Goal: Information Seeking & Learning: Learn about a topic

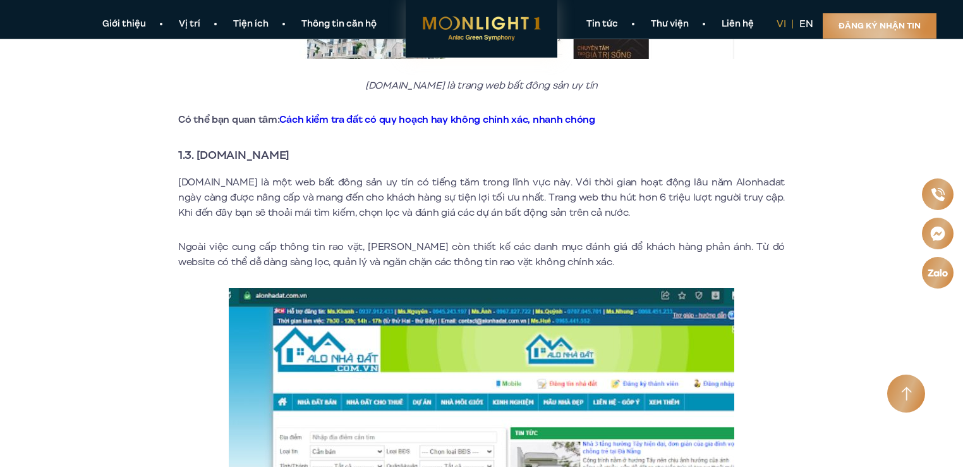
scroll to position [1328, 0]
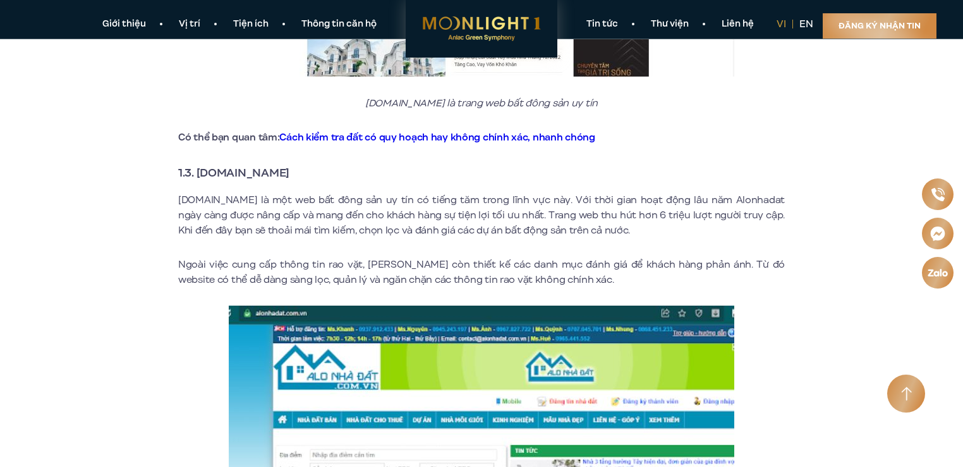
drag, startPoint x: 296, startPoint y: 156, endPoint x: 194, endPoint y: 150, distance: 102.6
click at [194, 164] on strong "1.3. [DOMAIN_NAME]" at bounding box center [233, 172] width 111 height 16
copy strong "[DOMAIN_NAME]"
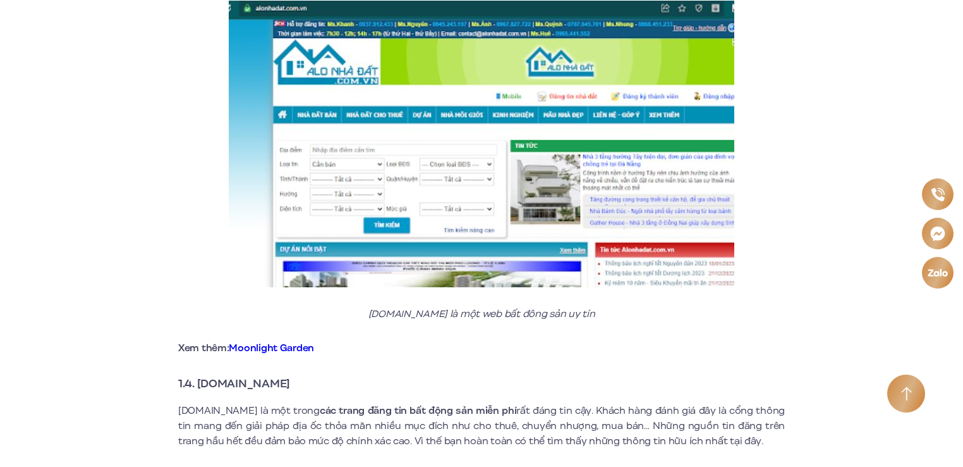
scroll to position [1896, 0]
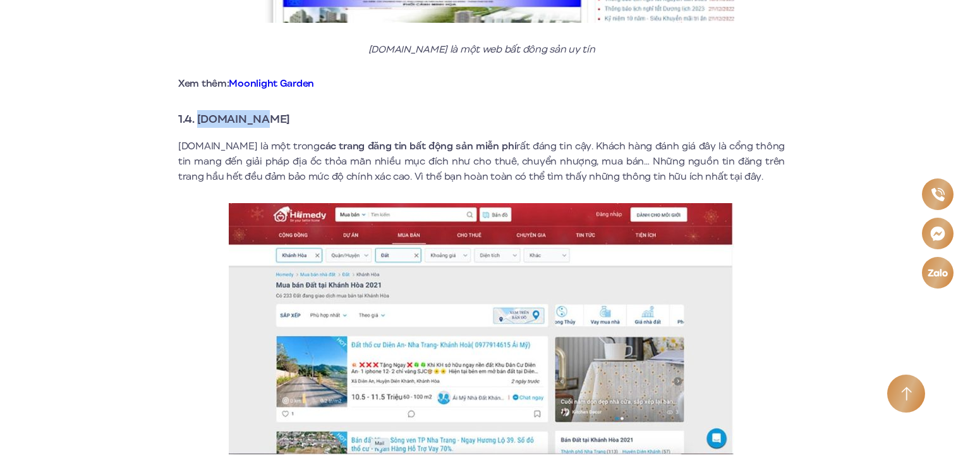
drag, startPoint x: 269, startPoint y: 102, endPoint x: 197, endPoint y: 98, distance: 72.8
click at [197, 111] on strong "1.4. [DOMAIN_NAME]" at bounding box center [234, 119] width 112 height 16
copy strong "[DOMAIN_NAME]"
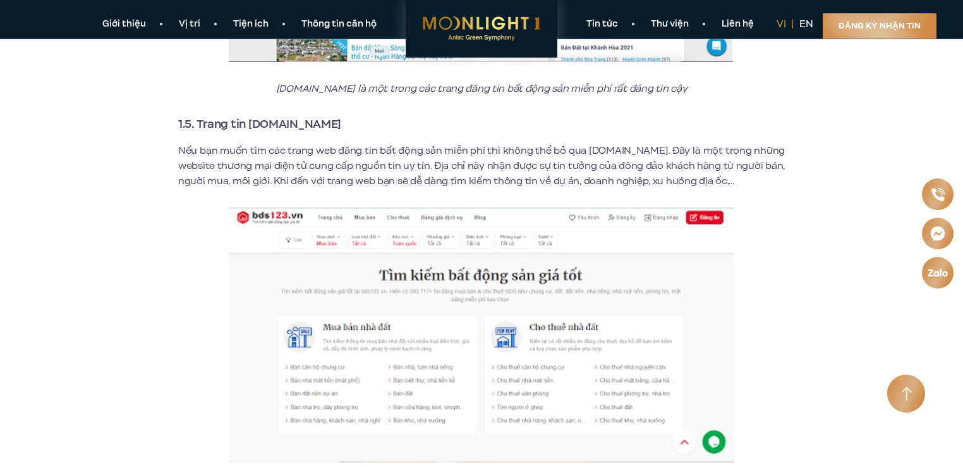
scroll to position [2276, 0]
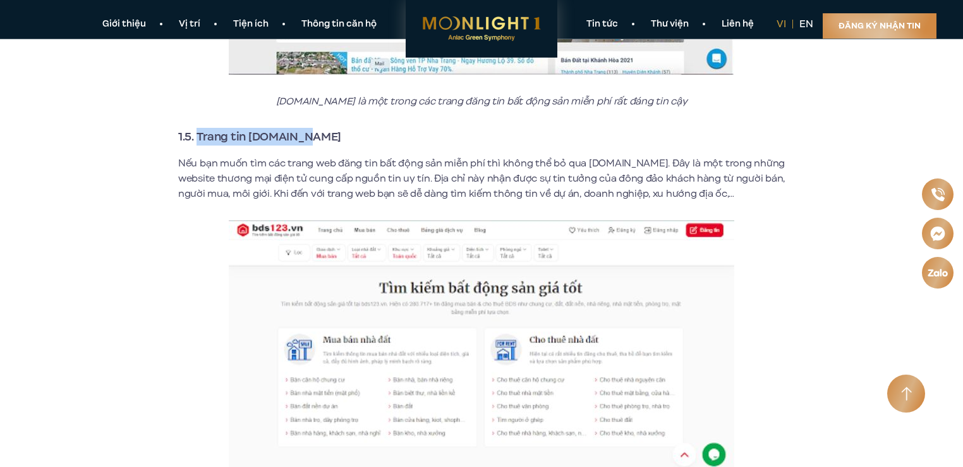
drag, startPoint x: 303, startPoint y: 121, endPoint x: 197, endPoint y: 118, distance: 105.6
click at [197, 128] on strong "1.5. Trang tin [DOMAIN_NAME]" at bounding box center [259, 136] width 163 height 16
copy strong "Trang tin [DOMAIN_NAME]"
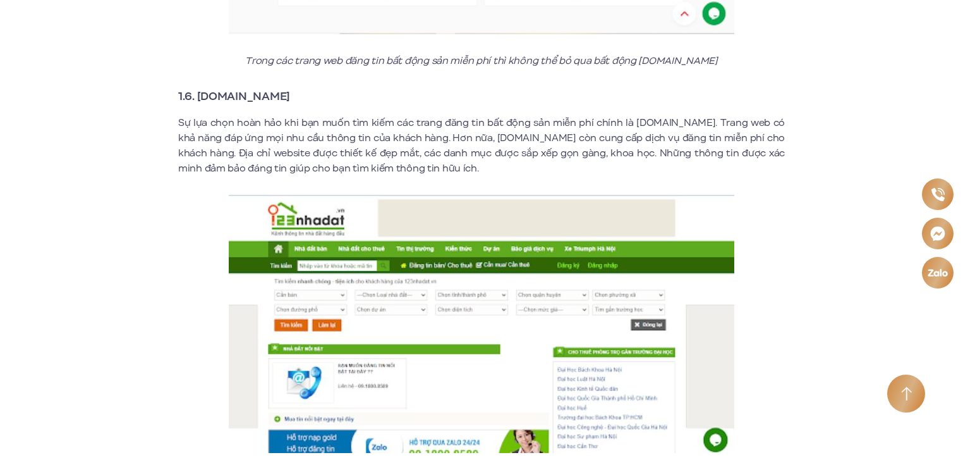
scroll to position [2718, 0]
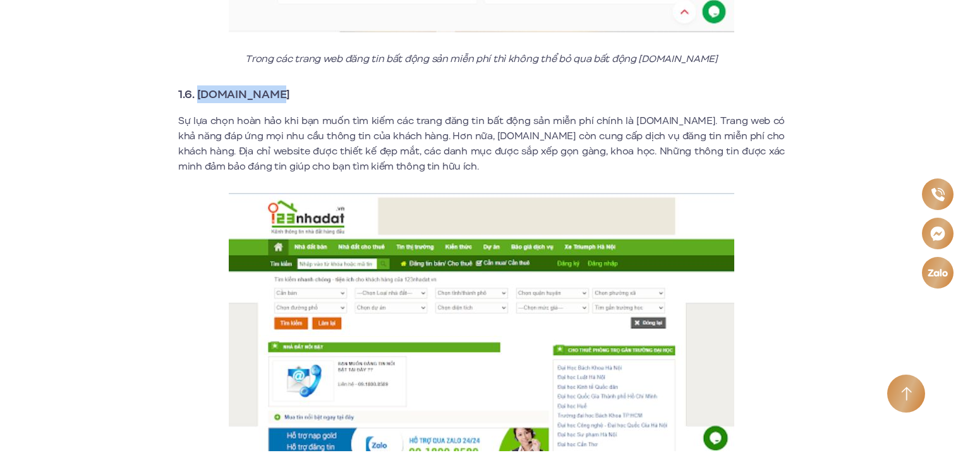
drag, startPoint x: 270, startPoint y: 78, endPoint x: 198, endPoint y: 71, distance: 72.5
click at [198, 86] on strong "1.6. [DOMAIN_NAME]" at bounding box center [234, 94] width 112 height 16
copy strong "[DOMAIN_NAME]"
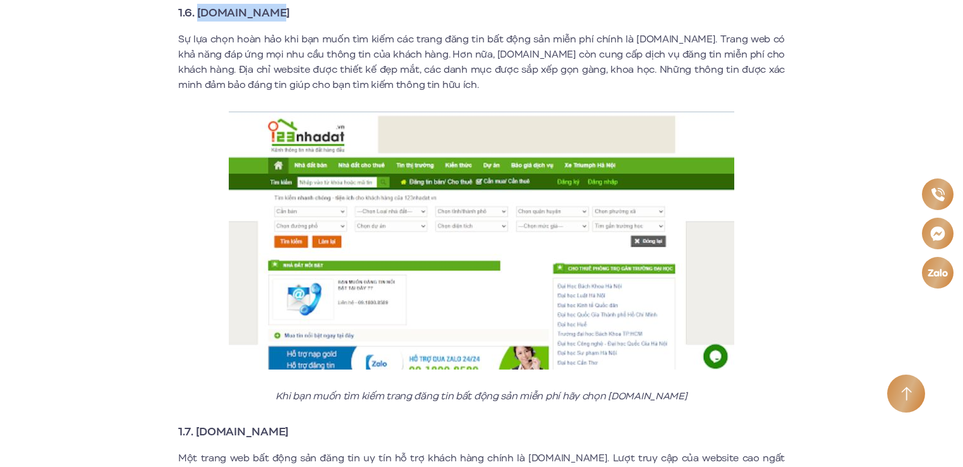
scroll to position [3098, 0]
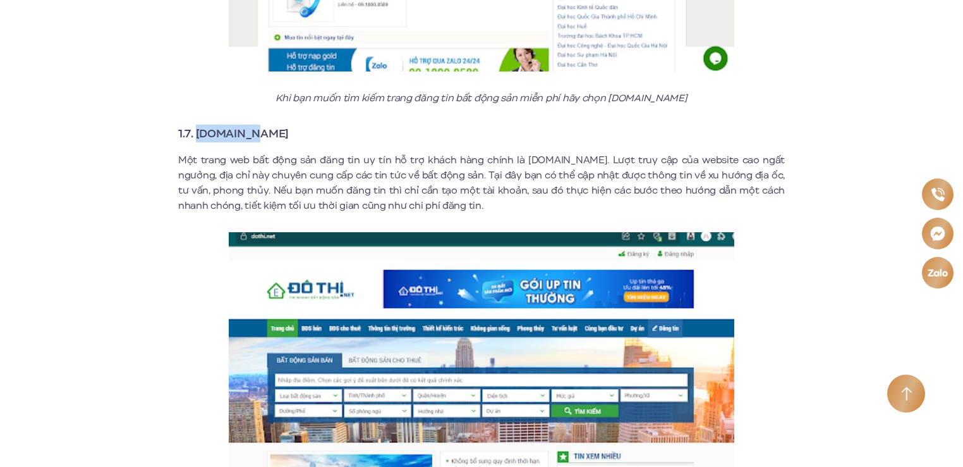
drag, startPoint x: 246, startPoint y: 118, endPoint x: 198, endPoint y: 118, distance: 47.4
click at [198, 125] on strong "1.7. [DOMAIN_NAME]" at bounding box center [233, 133] width 111 height 16
copy strong "[DOMAIN_NAME]"
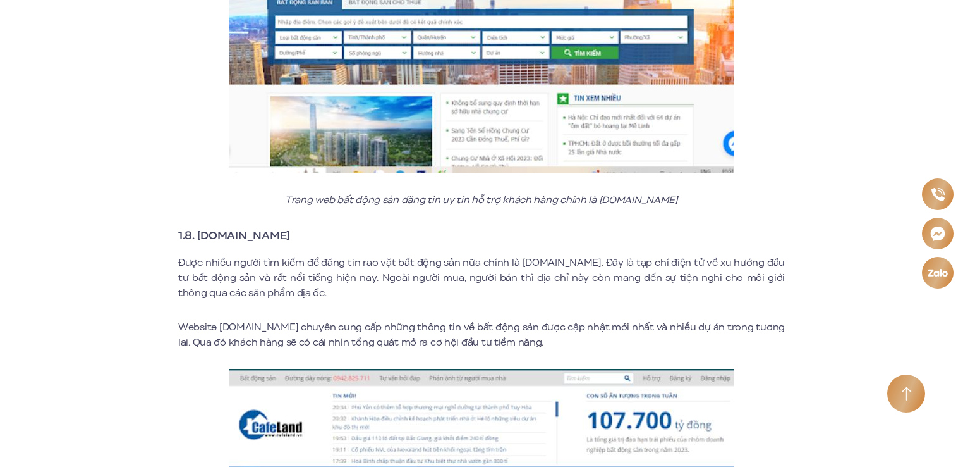
scroll to position [3603, 0]
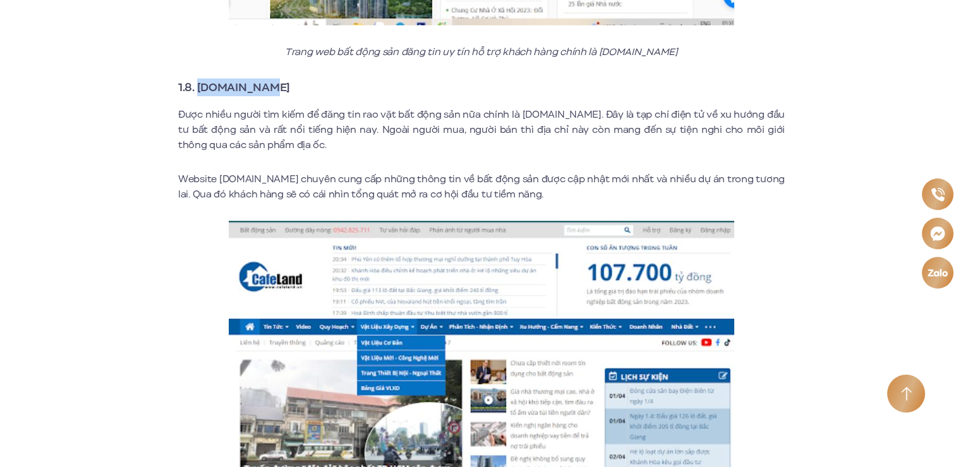
drag, startPoint x: 263, startPoint y: 71, endPoint x: 197, endPoint y: 62, distance: 66.4
copy strong "[DOMAIN_NAME]"
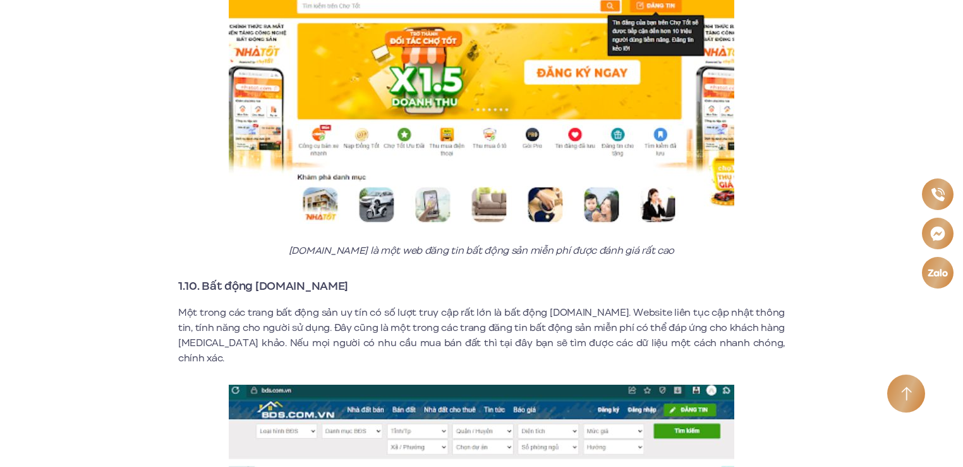
scroll to position [4299, 0]
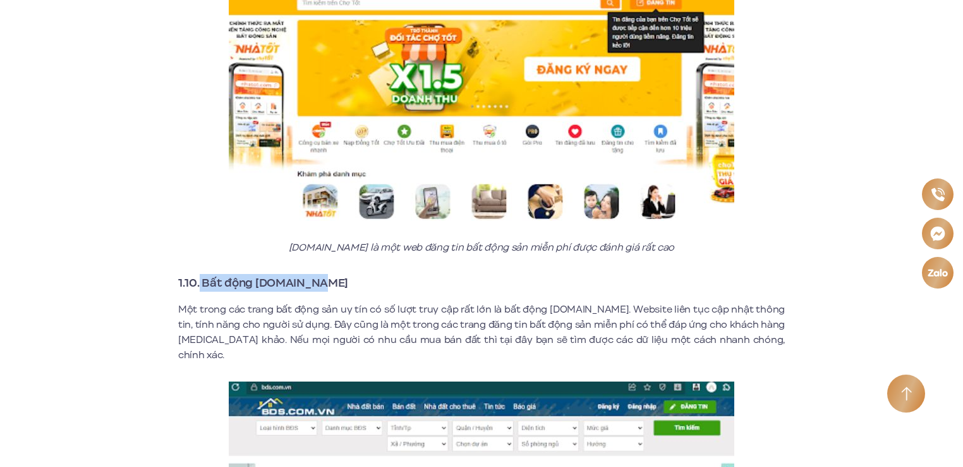
drag, startPoint x: 317, startPoint y: 266, endPoint x: 199, endPoint y: 246, distance: 119.2
copy strong "Bất động [DOMAIN_NAME]"
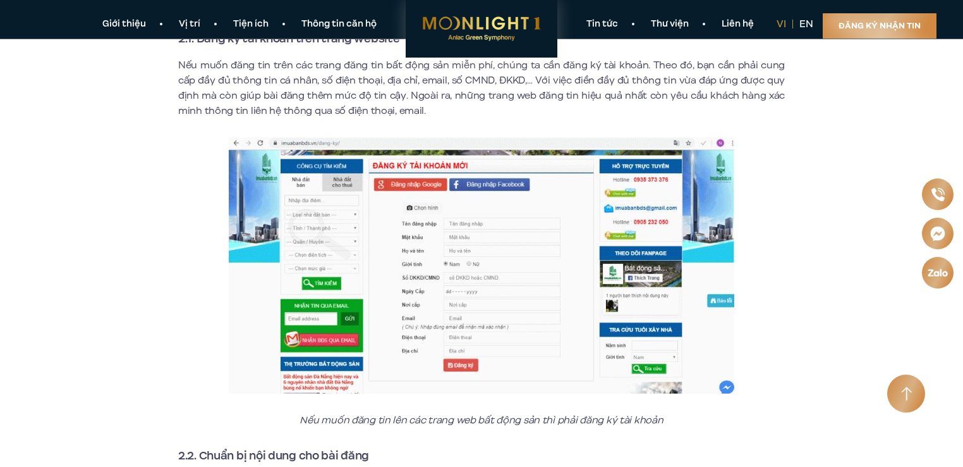
scroll to position [5057, 0]
